Goal: Use online tool/utility: Utilize a website feature to perform a specific function

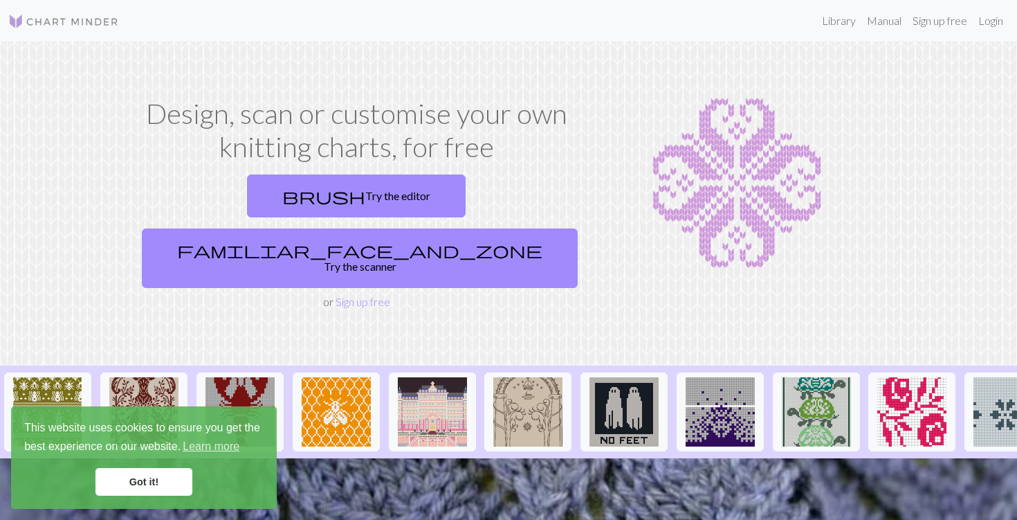
click at [146, 476] on link "Got it!" at bounding box center [144, 482] width 97 height 28
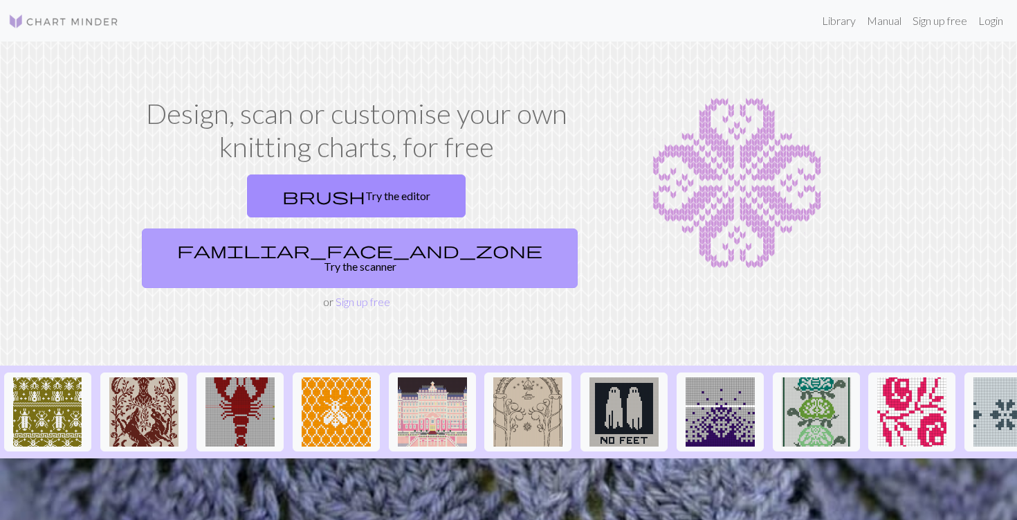
click at [428, 240] on span "familiar_face_and_zone" at bounding box center [359, 249] width 365 height 19
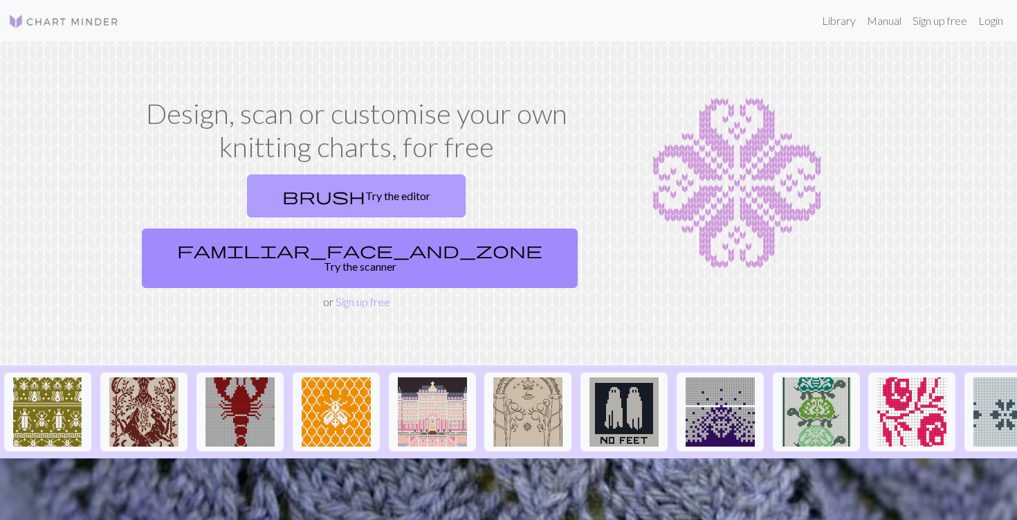
click at [270, 217] on link "brush Try the editor" at bounding box center [356, 195] width 219 height 43
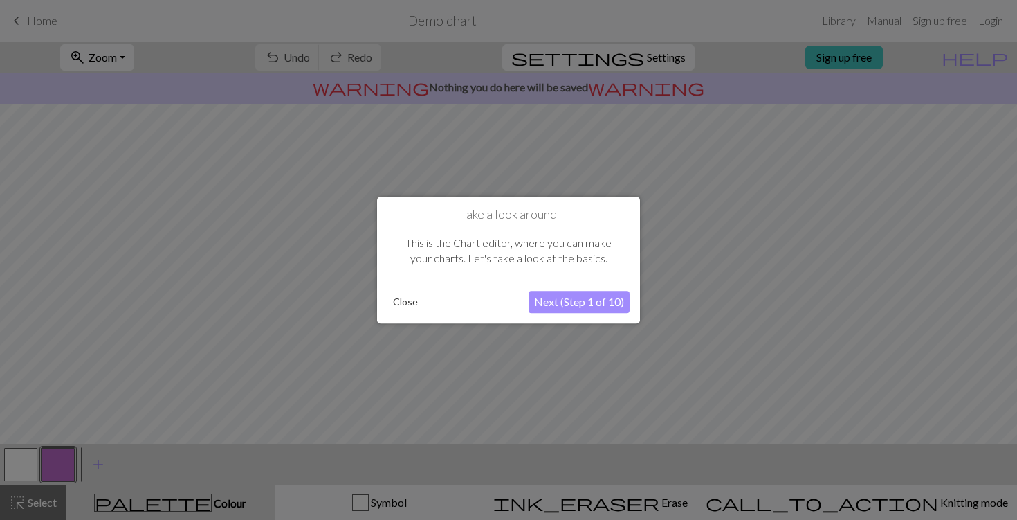
click at [559, 299] on button "Next (Step 1 of 10)" at bounding box center [579, 302] width 101 height 22
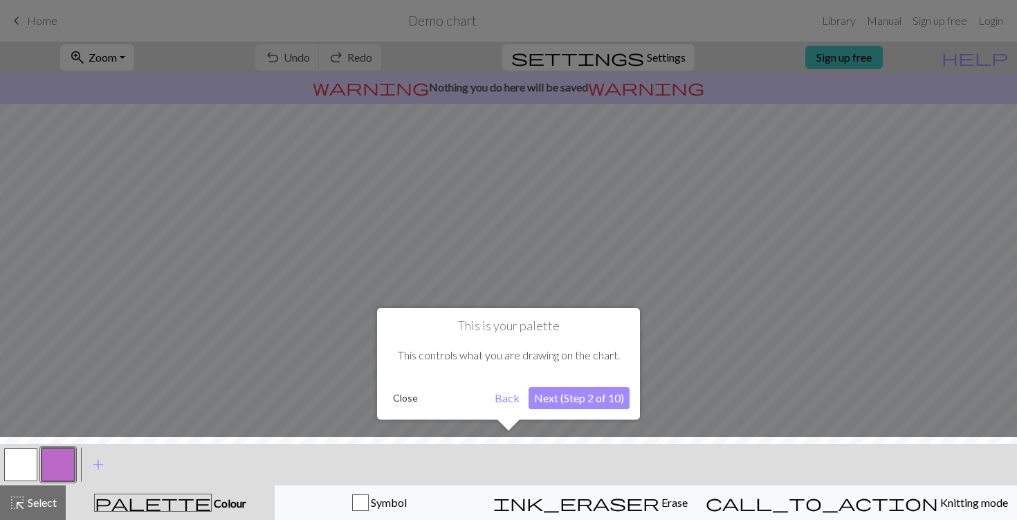
click at [581, 395] on button "Next (Step 2 of 10)" at bounding box center [579, 398] width 101 height 22
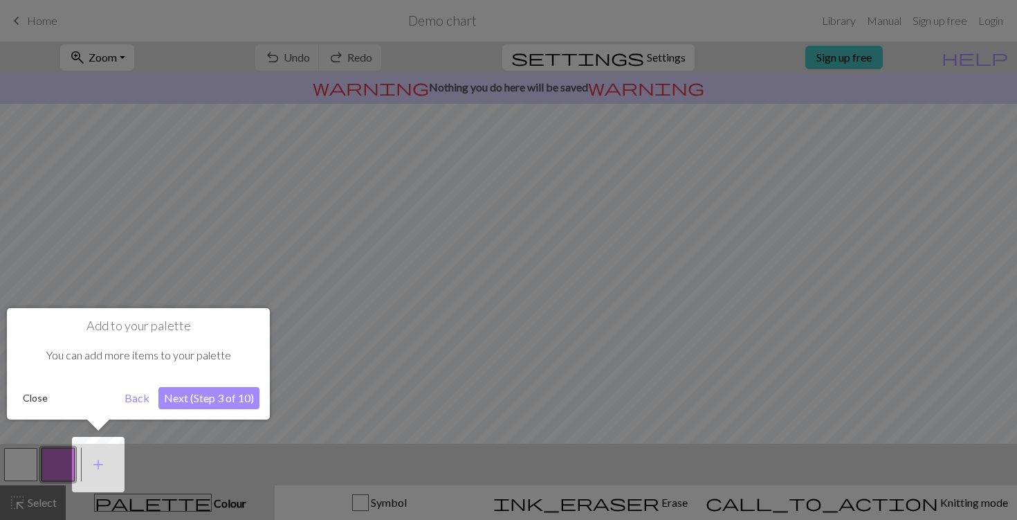
click at [230, 398] on button "Next (Step 3 of 10)" at bounding box center [208, 398] width 101 height 22
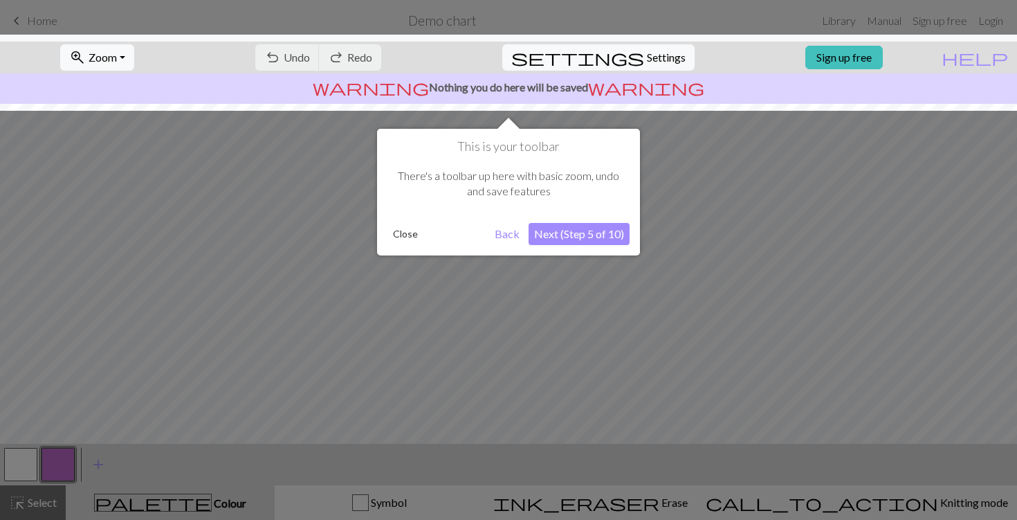
click at [580, 235] on button "Next (Step 5 of 10)" at bounding box center [579, 234] width 101 height 22
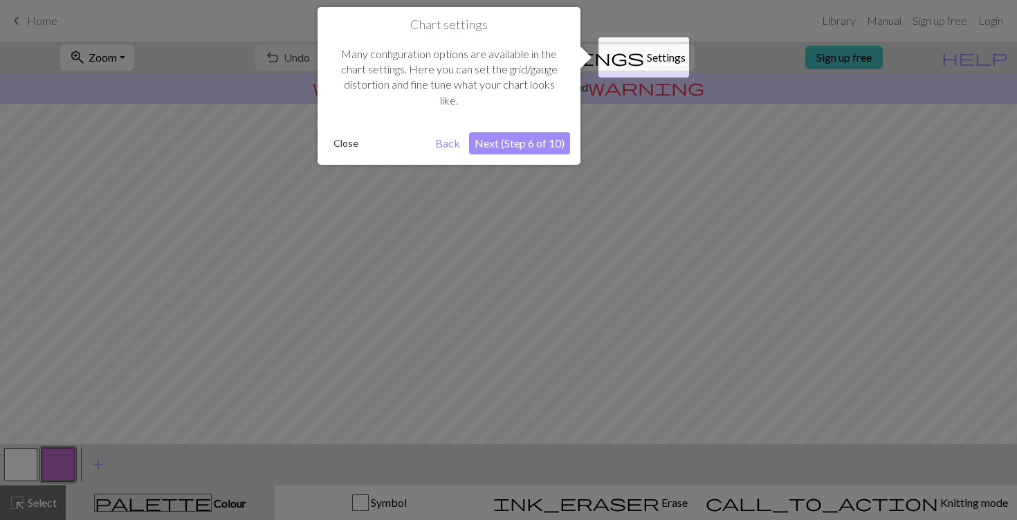
click at [534, 147] on button "Next (Step 6 of 10)" at bounding box center [519, 143] width 101 height 22
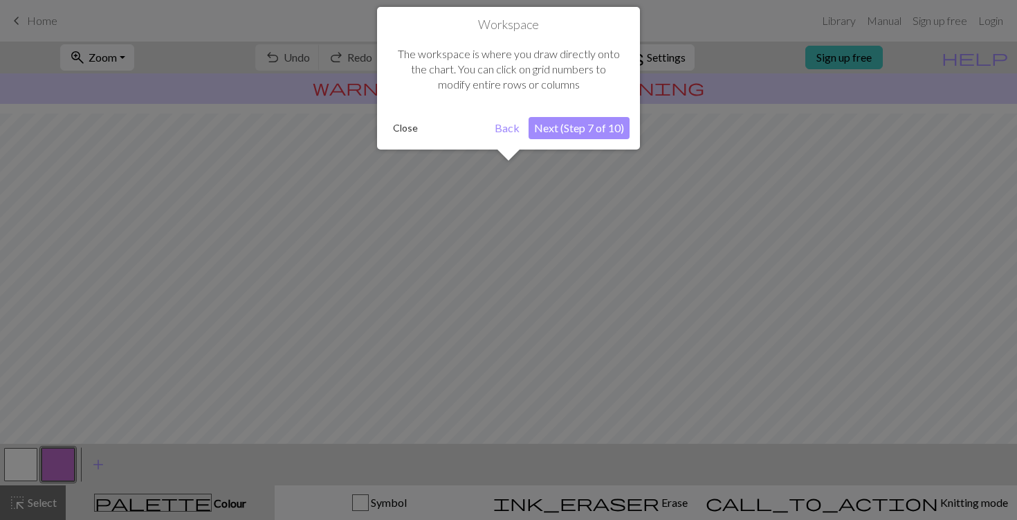
scroll to position [83, 0]
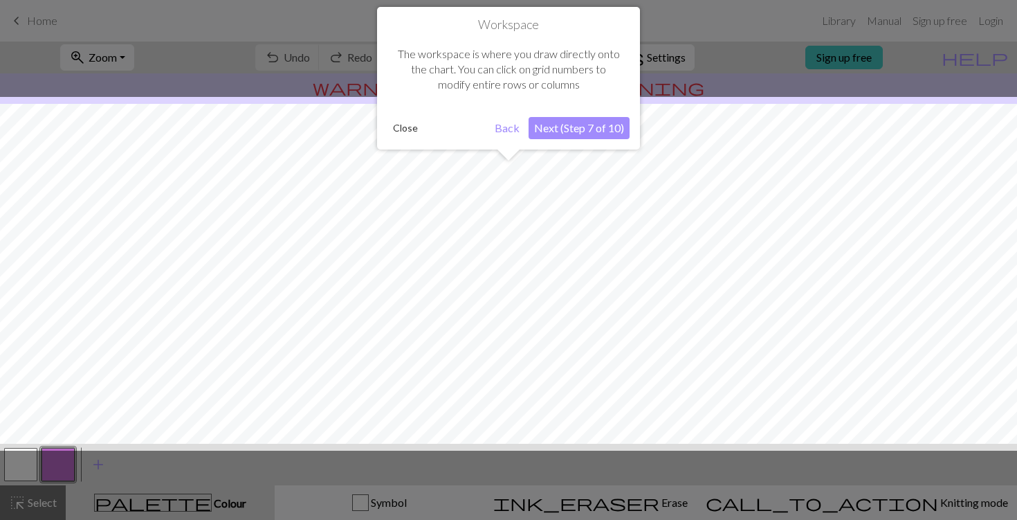
click at [562, 132] on button "Next (Step 7 of 10)" at bounding box center [579, 128] width 101 height 22
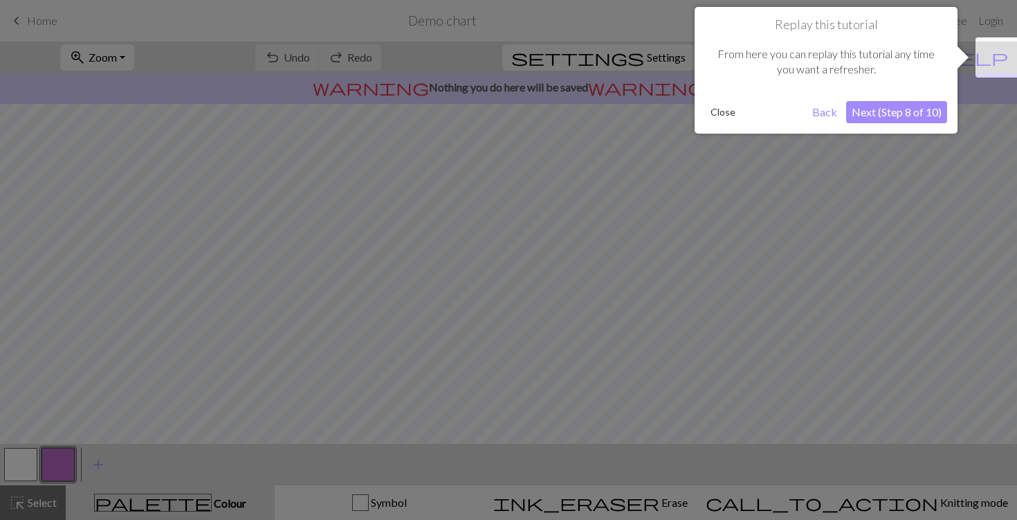
click at [890, 111] on button "Next (Step 8 of 10)" at bounding box center [896, 112] width 101 height 22
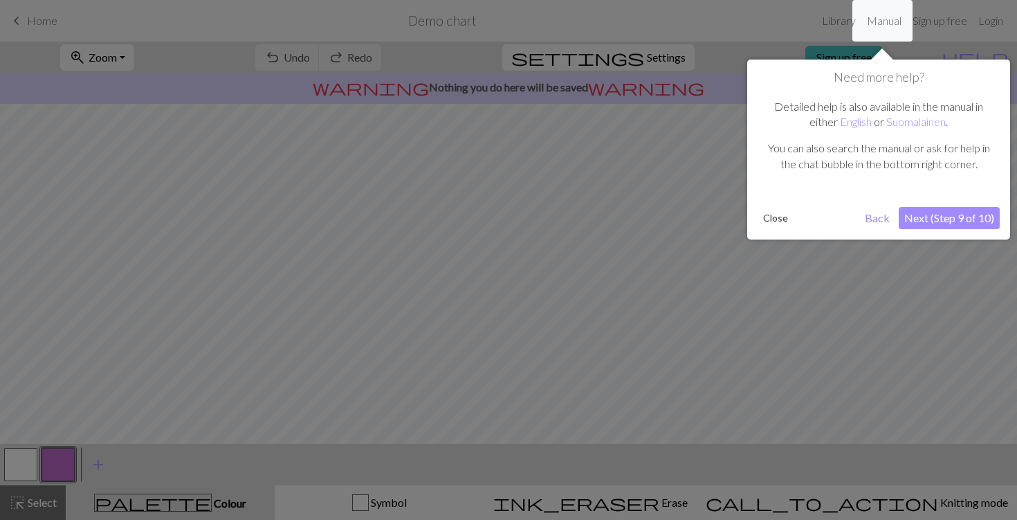
click at [925, 219] on button "Next (Step 9 of 10)" at bounding box center [949, 218] width 101 height 22
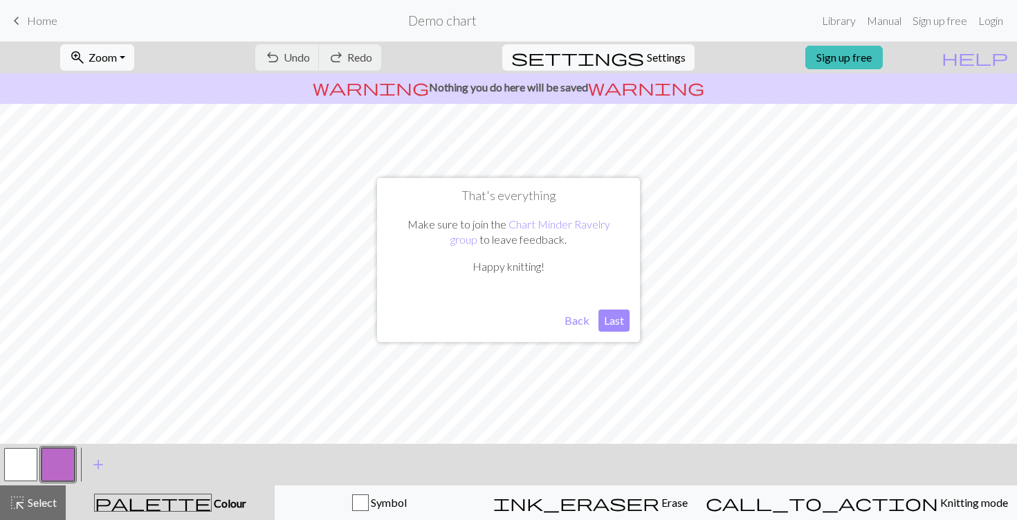
click at [617, 325] on button "Last" at bounding box center [614, 320] width 31 height 22
click at [129, 66] on button "zoom_in Zoom Zoom" at bounding box center [97, 57] width 74 height 26
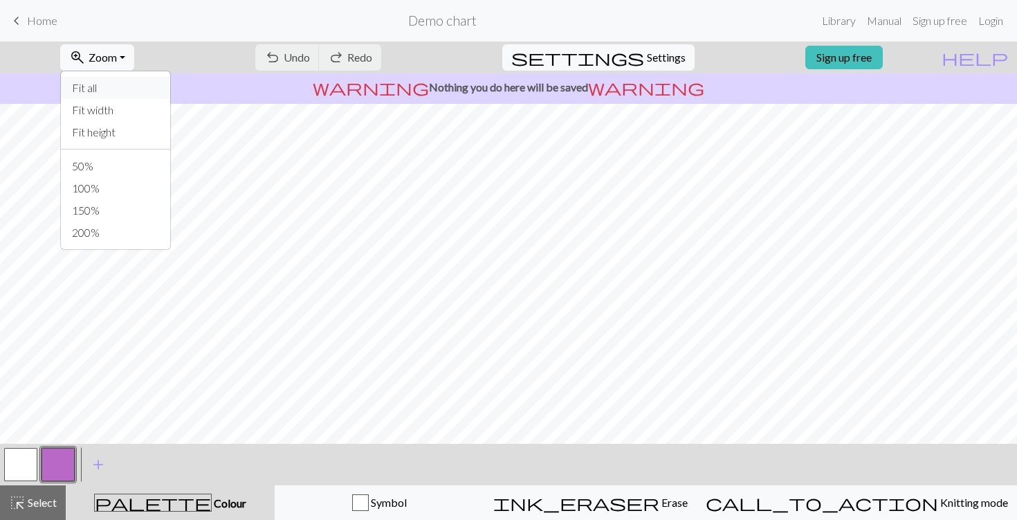
click at [147, 87] on button "Fit all" at bounding box center [115, 88] width 109 height 22
click at [33, 462] on button "button" at bounding box center [20, 464] width 33 height 33
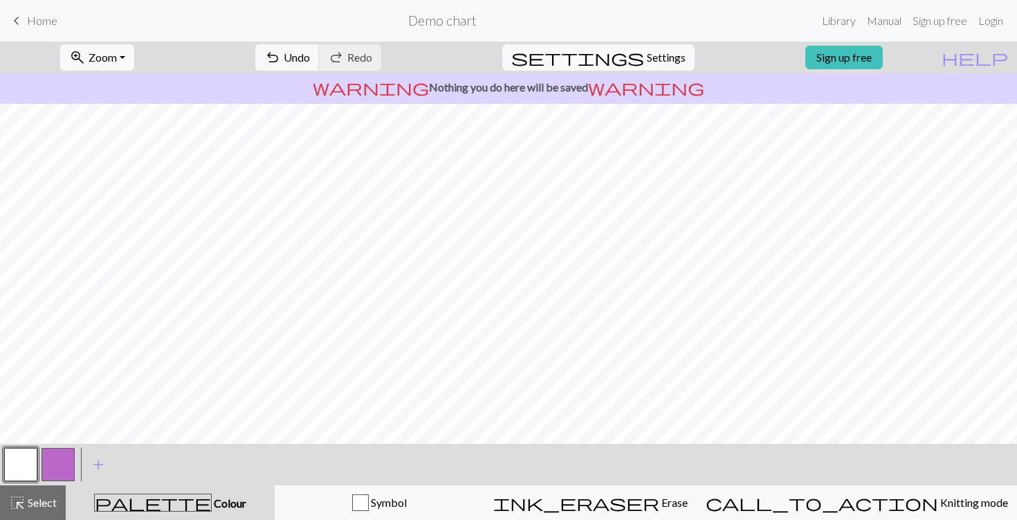
click at [62, 473] on button "button" at bounding box center [58, 464] width 33 height 33
click at [66, 471] on button "button" at bounding box center [58, 464] width 33 height 33
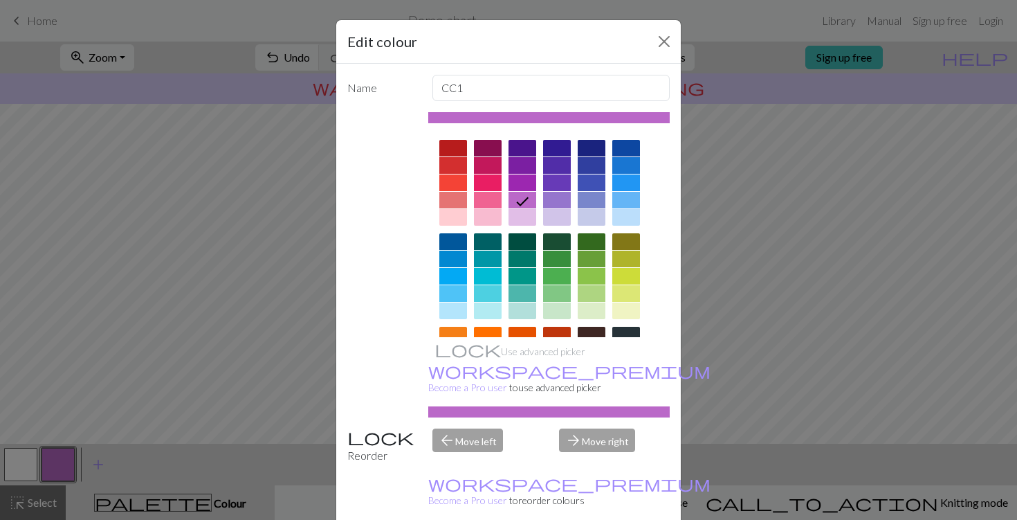
click at [525, 238] on div at bounding box center [523, 241] width 28 height 17
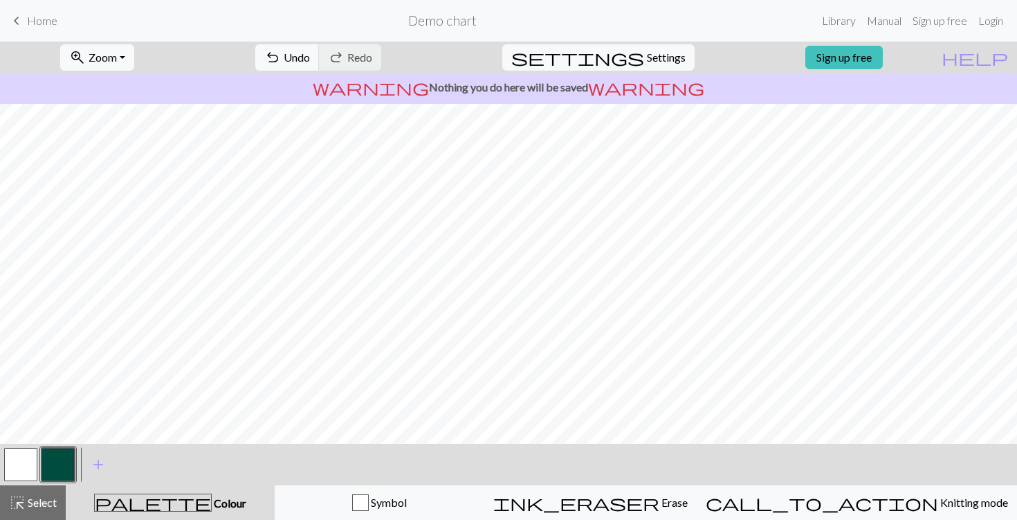
click at [28, 462] on button "button" at bounding box center [20, 464] width 33 height 33
click at [60, 467] on button "button" at bounding box center [58, 464] width 33 height 33
click at [20, 465] on button "button" at bounding box center [20, 464] width 33 height 33
click at [57, 460] on button "button" at bounding box center [58, 464] width 33 height 33
click at [26, 458] on button "button" at bounding box center [20, 464] width 33 height 33
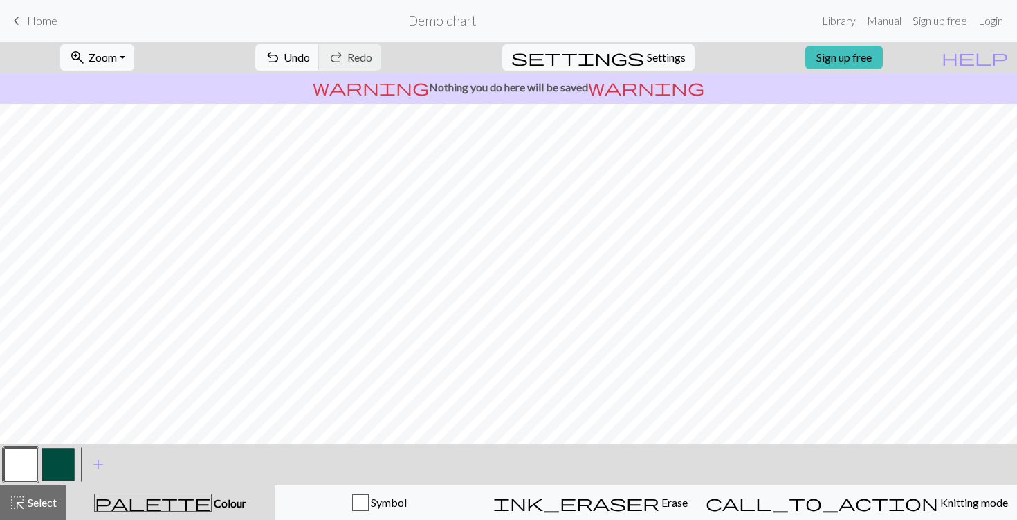
click at [65, 469] on button "button" at bounding box center [58, 464] width 33 height 33
click at [19, 466] on button "button" at bounding box center [20, 464] width 33 height 33
click at [64, 457] on button "button" at bounding box center [58, 464] width 33 height 33
click at [86, 57] on span "zoom_in" at bounding box center [77, 57] width 17 height 19
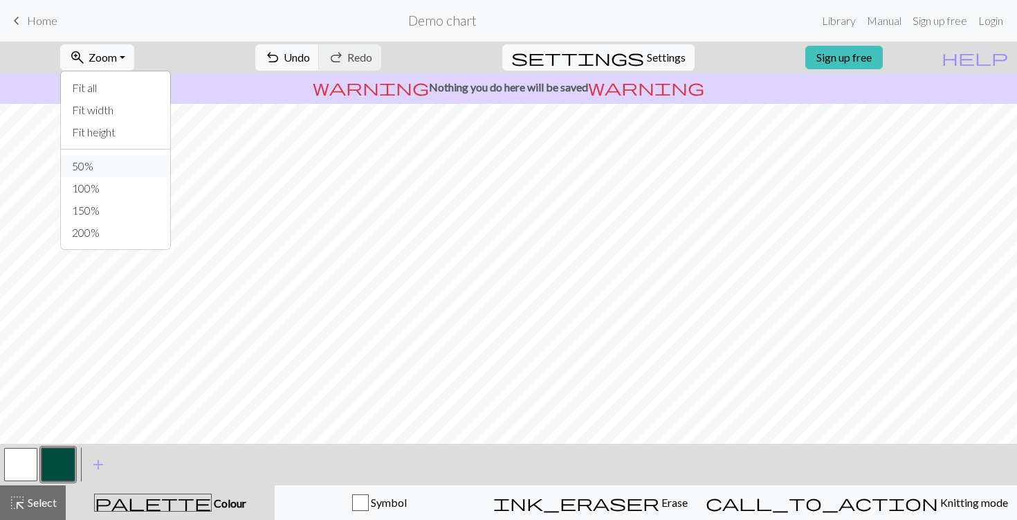
click at [121, 170] on button "50%" at bounding box center [115, 166] width 109 height 22
click at [117, 62] on span "Zoom" at bounding box center [103, 57] width 28 height 13
click at [130, 91] on button "Fit all" at bounding box center [115, 88] width 109 height 22
click at [17, 461] on button "button" at bounding box center [20, 464] width 33 height 33
